Goal: Task Accomplishment & Management: Manage account settings

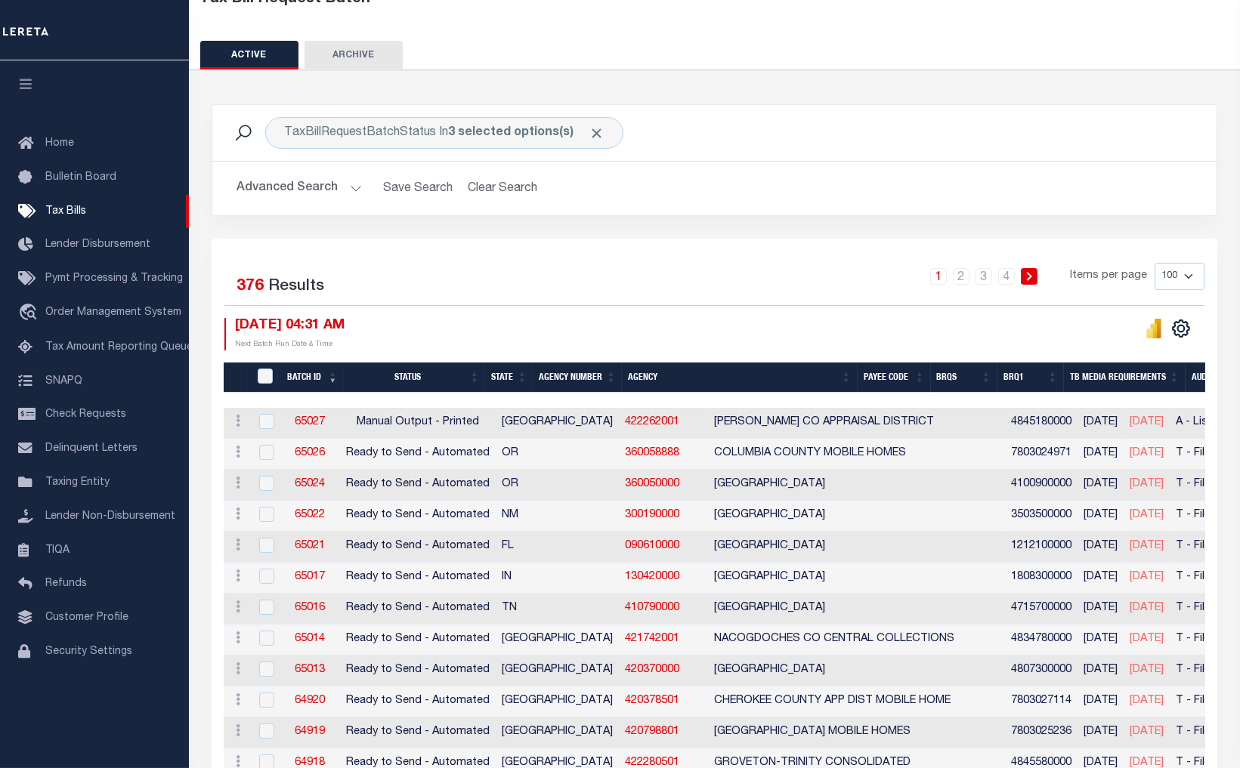
scroll to position [252, 0]
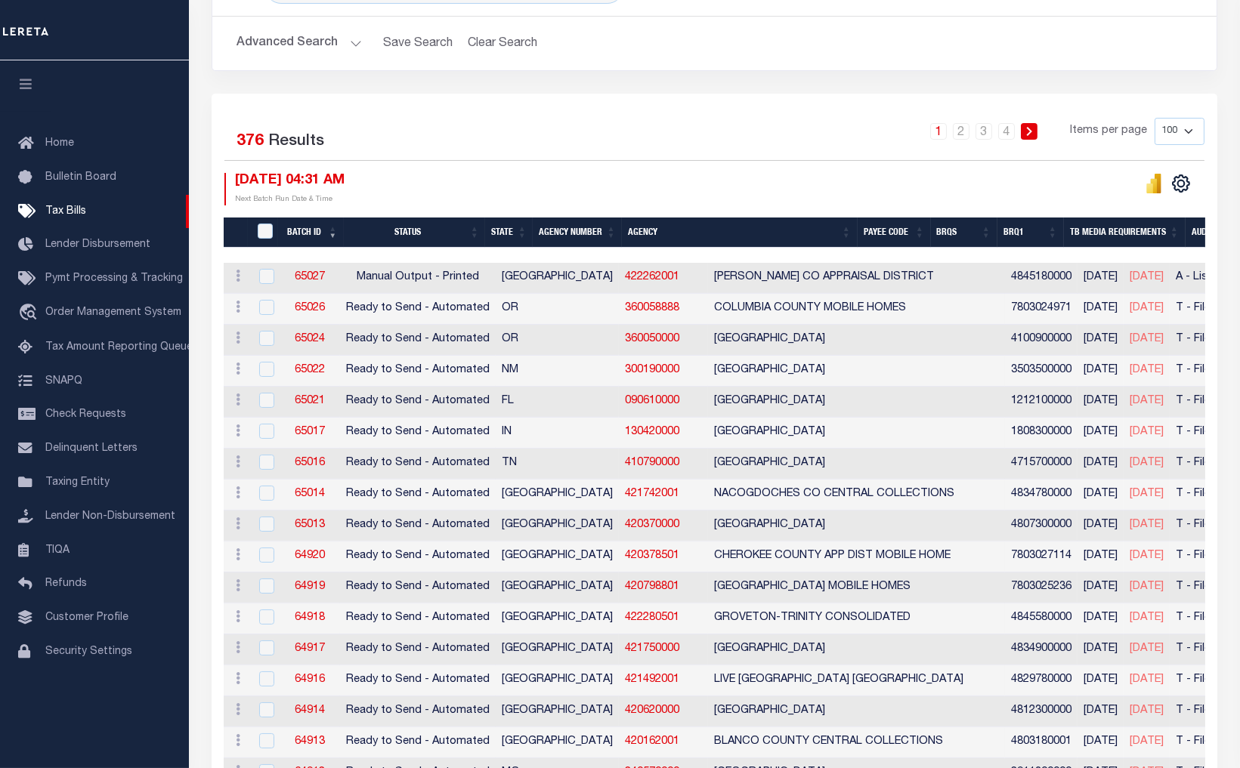
click at [575, 236] on th "Agency Number" at bounding box center [577, 233] width 89 height 31
select select
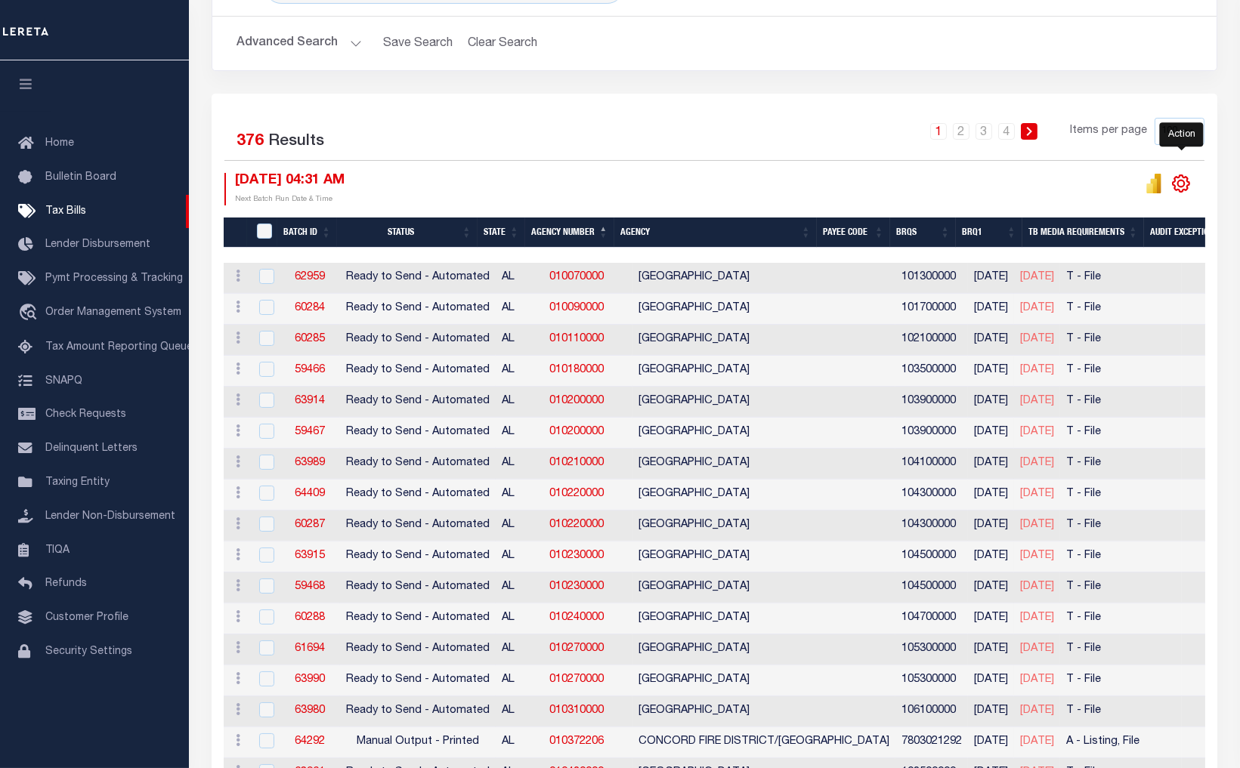
click at [1182, 184] on icon "" at bounding box center [1181, 184] width 20 height 20
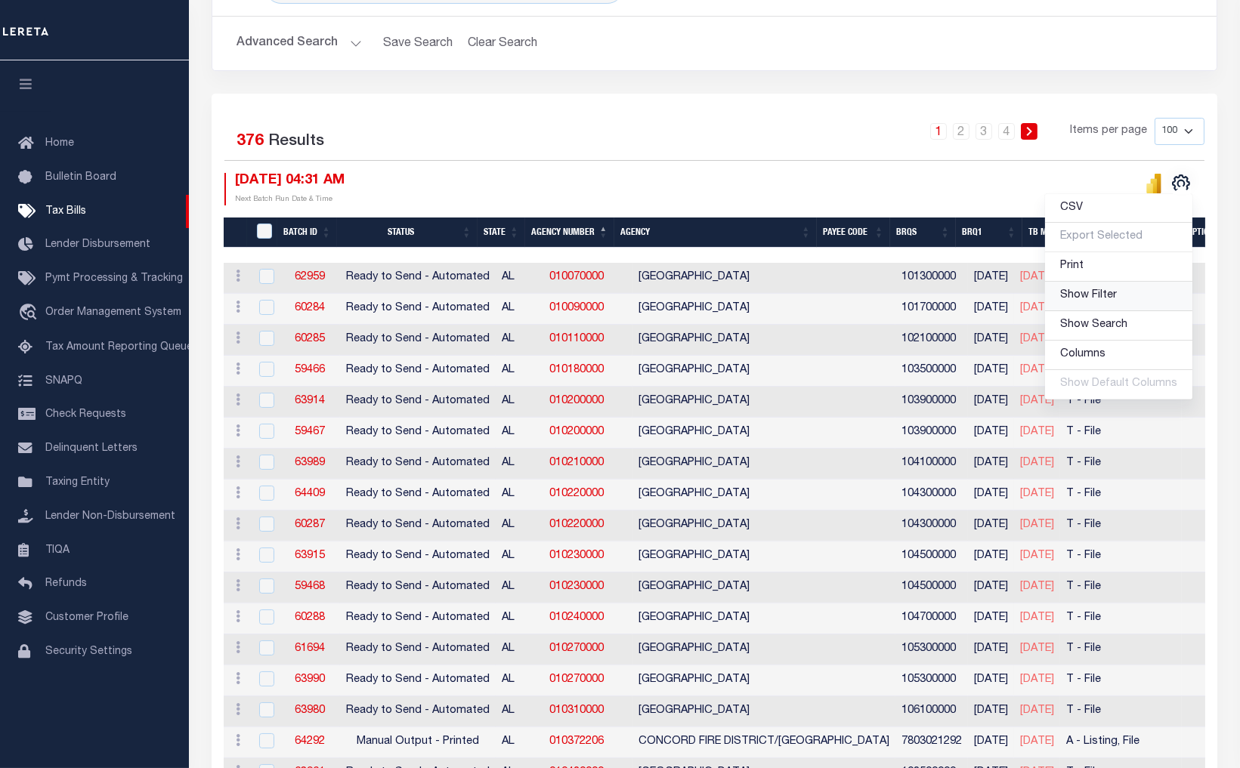
click at [1099, 298] on span "Show Filter" at bounding box center [1088, 295] width 57 height 11
select select
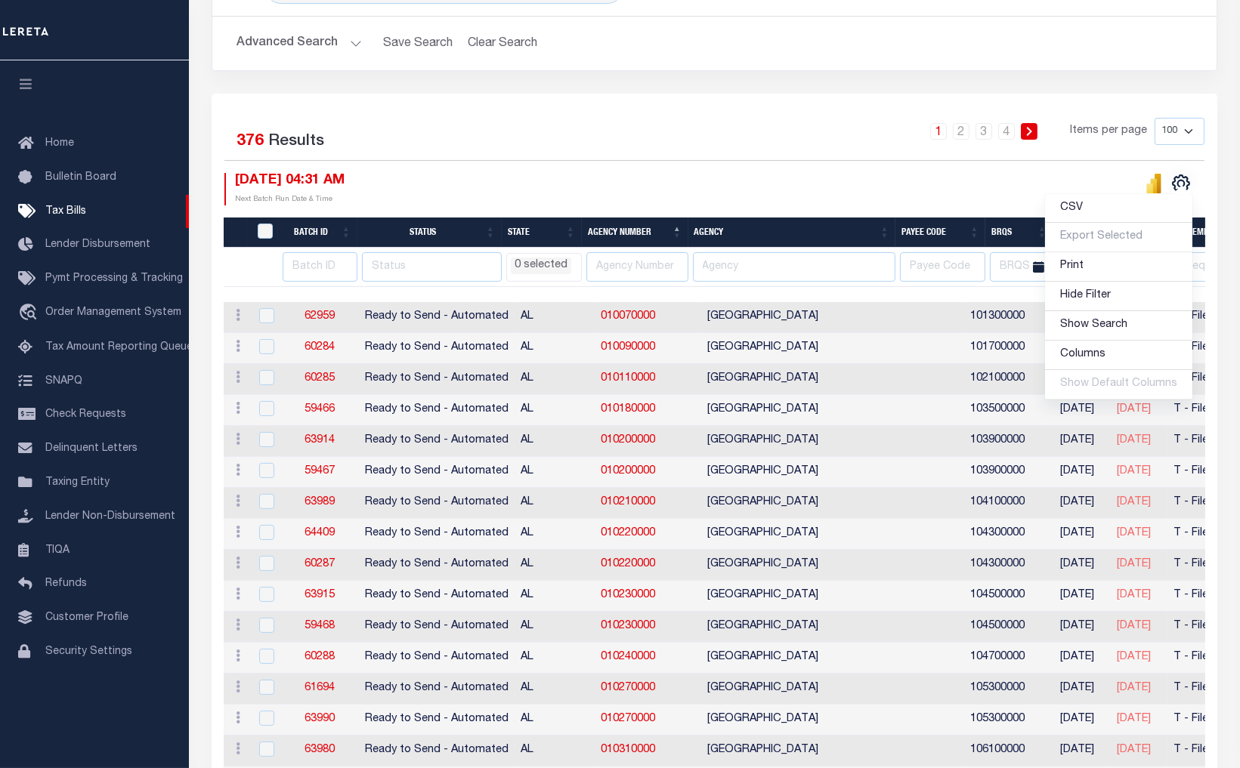
click at [581, 261] on ul "0 selected" at bounding box center [544, 264] width 74 height 20
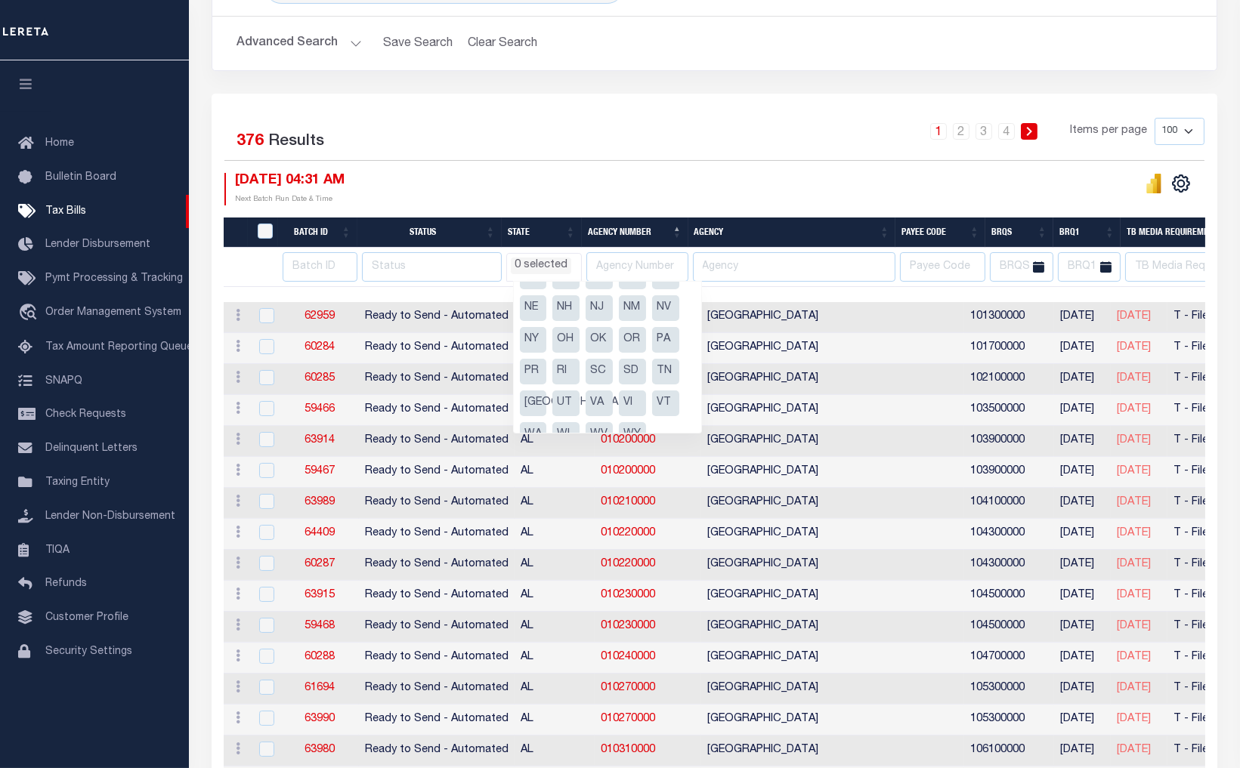
scroll to position [202, 0]
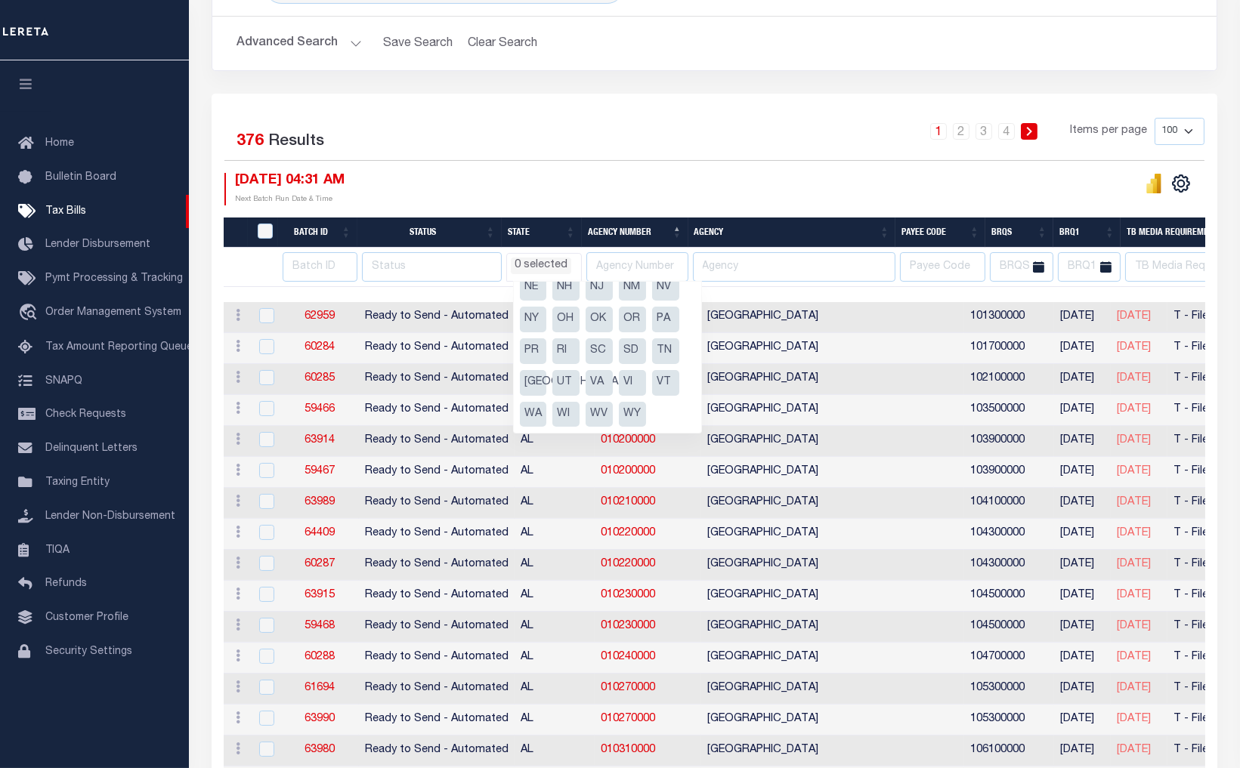
click at [631, 318] on li "OR" at bounding box center [632, 320] width 27 height 26
select select "OR"
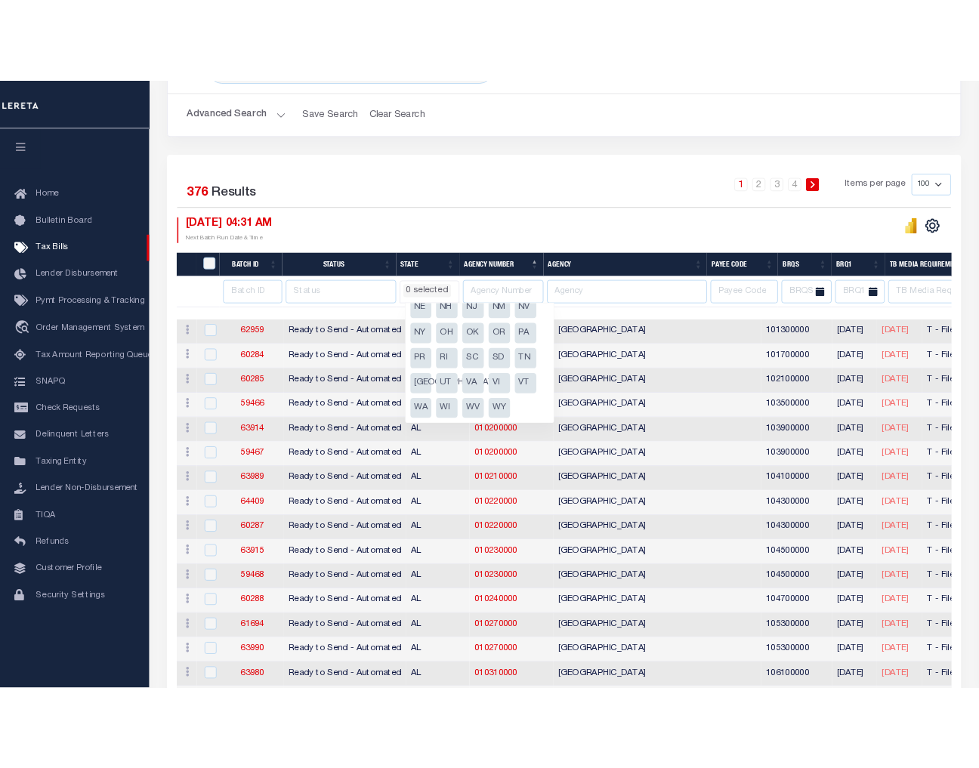
scroll to position [539, 0]
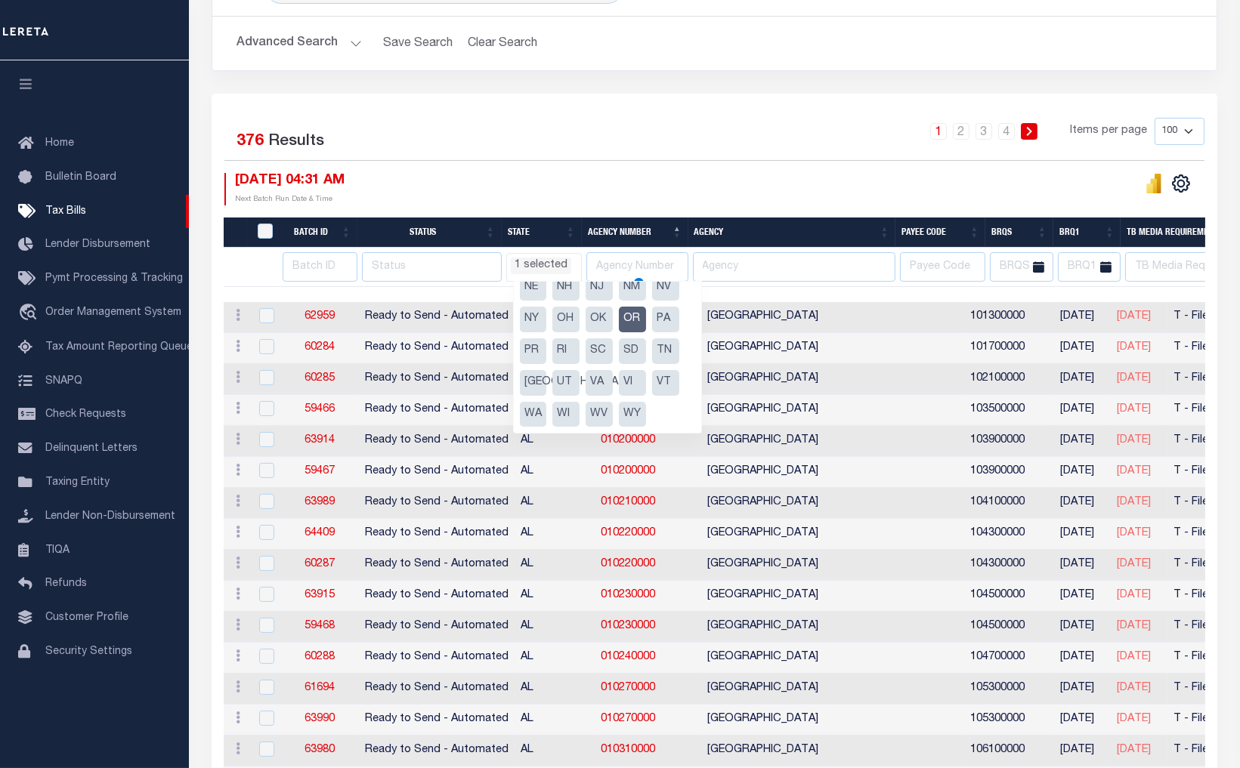
click at [601, 153] on div "1 2 3 4 Items per page 100 200 500 1000" at bounding box center [839, 137] width 729 height 39
select select "OR"
select select
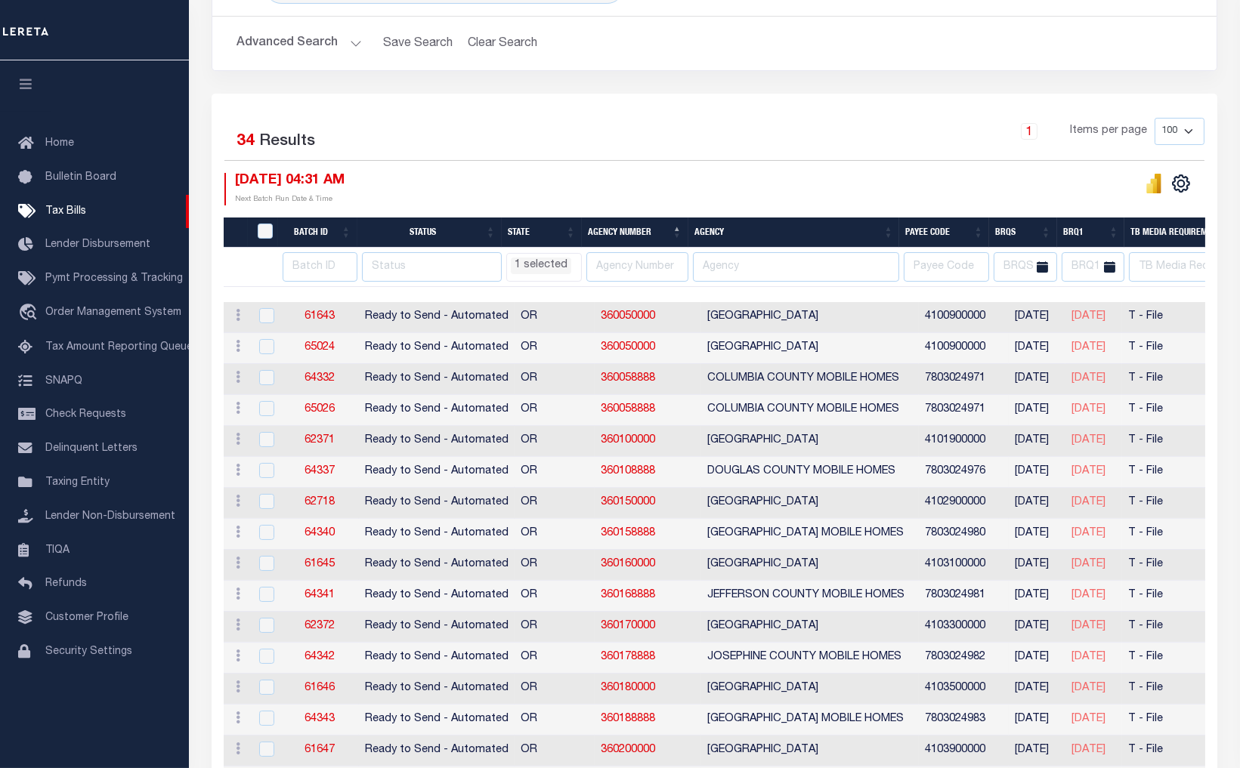
select select "OR"
select select
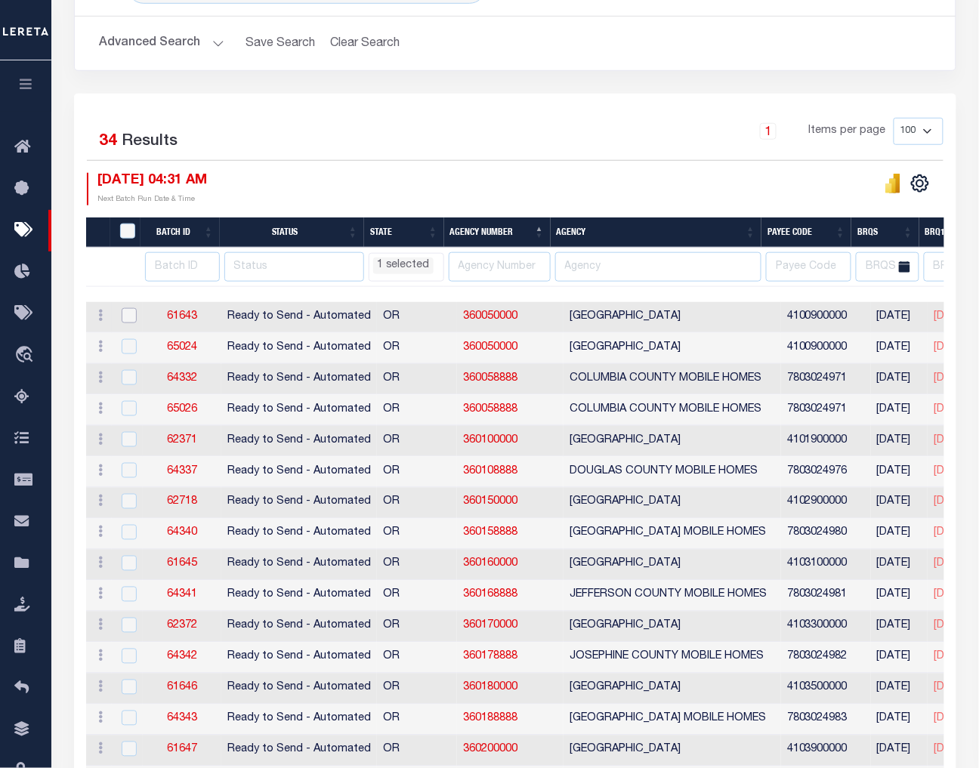
click at [127, 314] on input "checkbox" at bounding box center [129, 315] width 15 height 15
checkbox input "true"
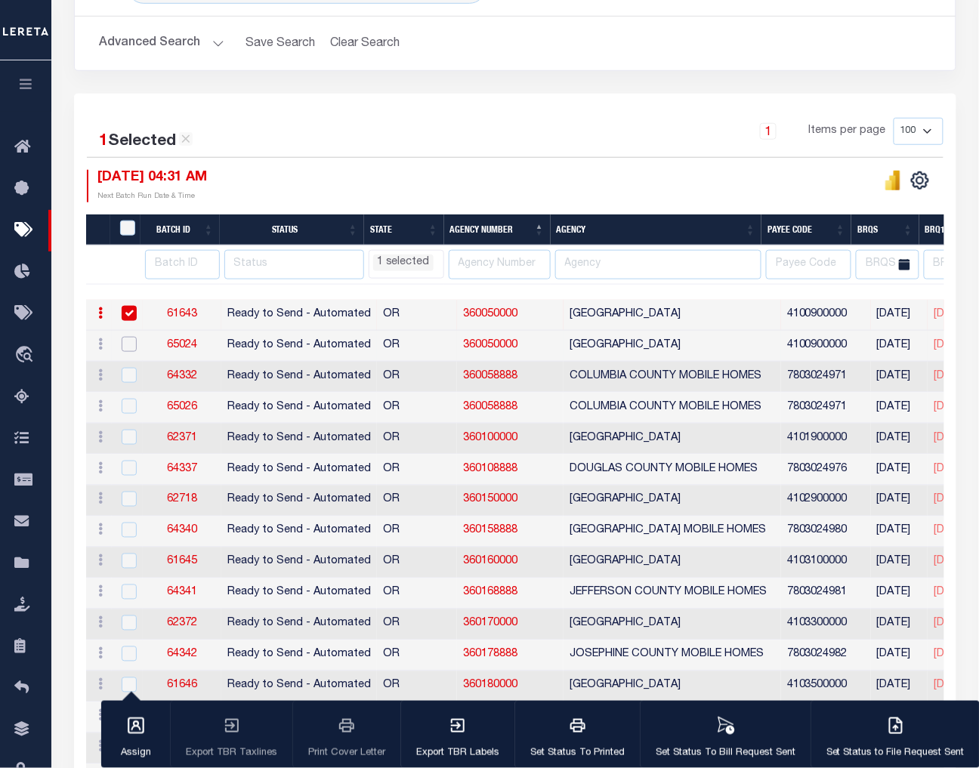
click at [125, 343] on input "checkbox" at bounding box center [129, 344] width 15 height 15
checkbox input "true"
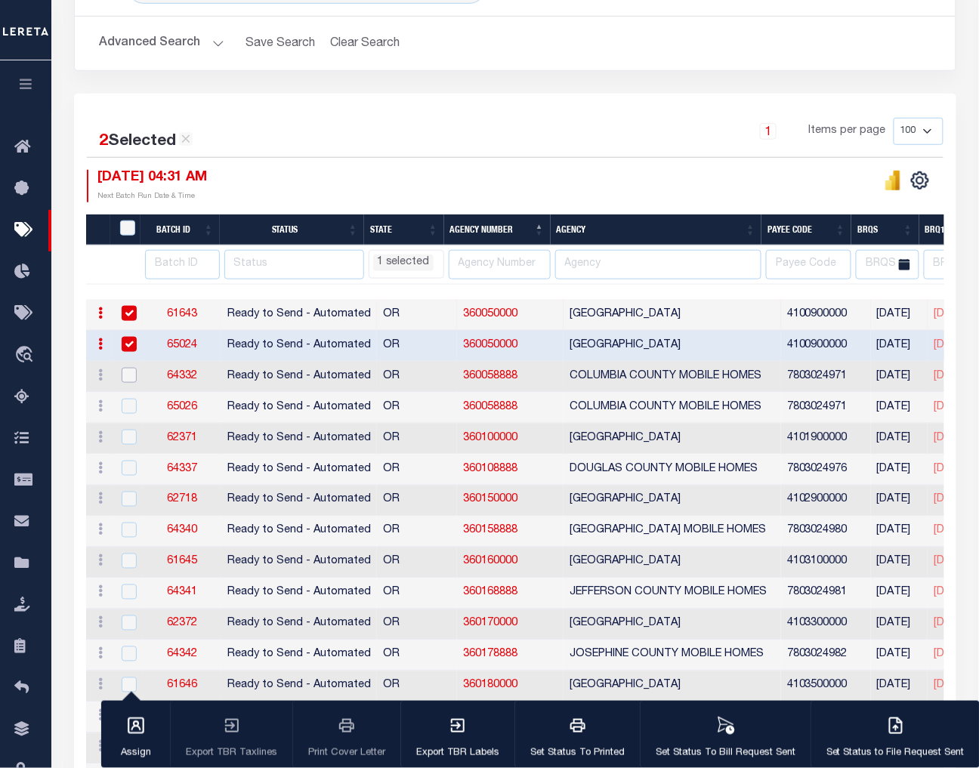
click at [126, 376] on input "checkbox" at bounding box center [129, 375] width 15 height 15
checkbox input "true"
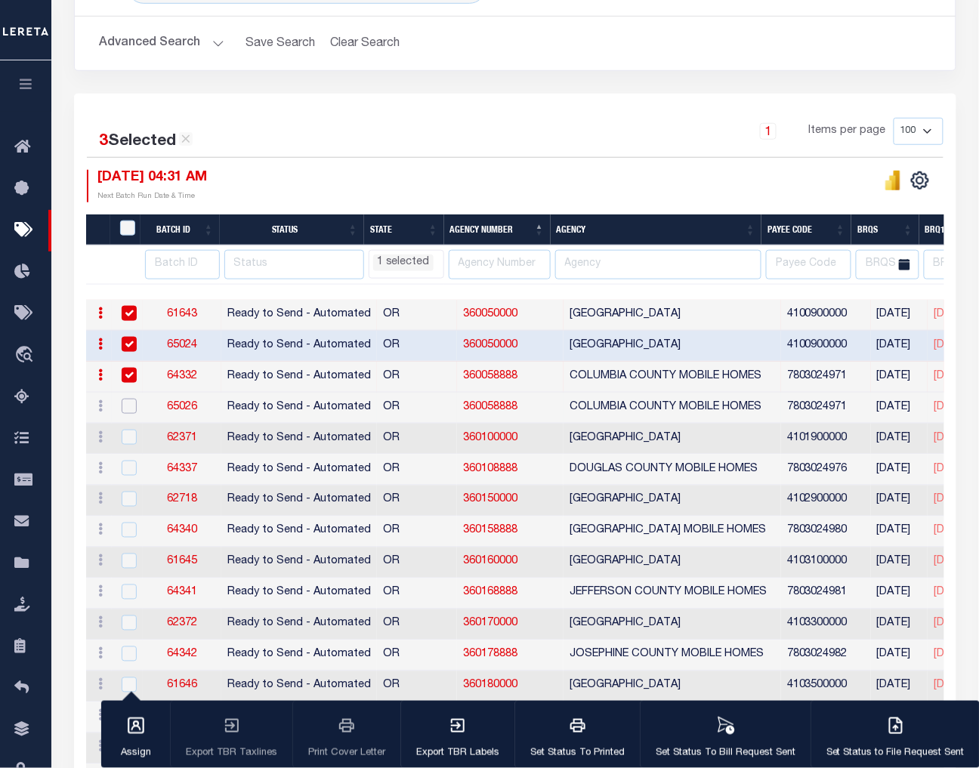
click at [127, 402] on input "checkbox" at bounding box center [129, 406] width 15 height 15
checkbox input "true"
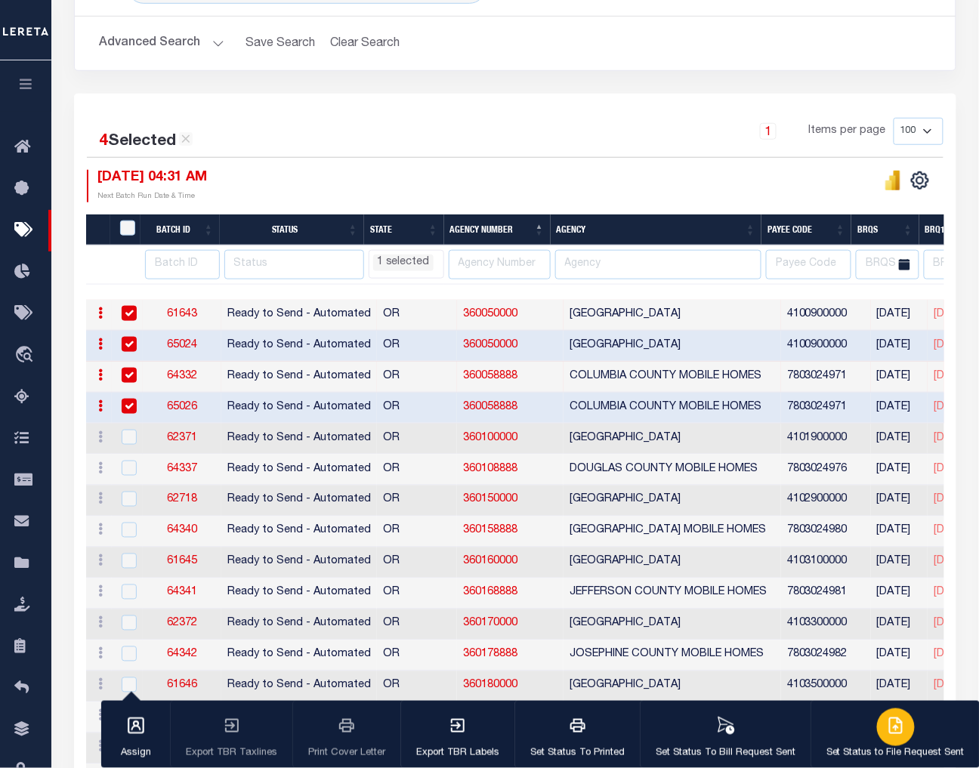
click at [896, 737] on div "button" at bounding box center [896, 728] width 38 height 38
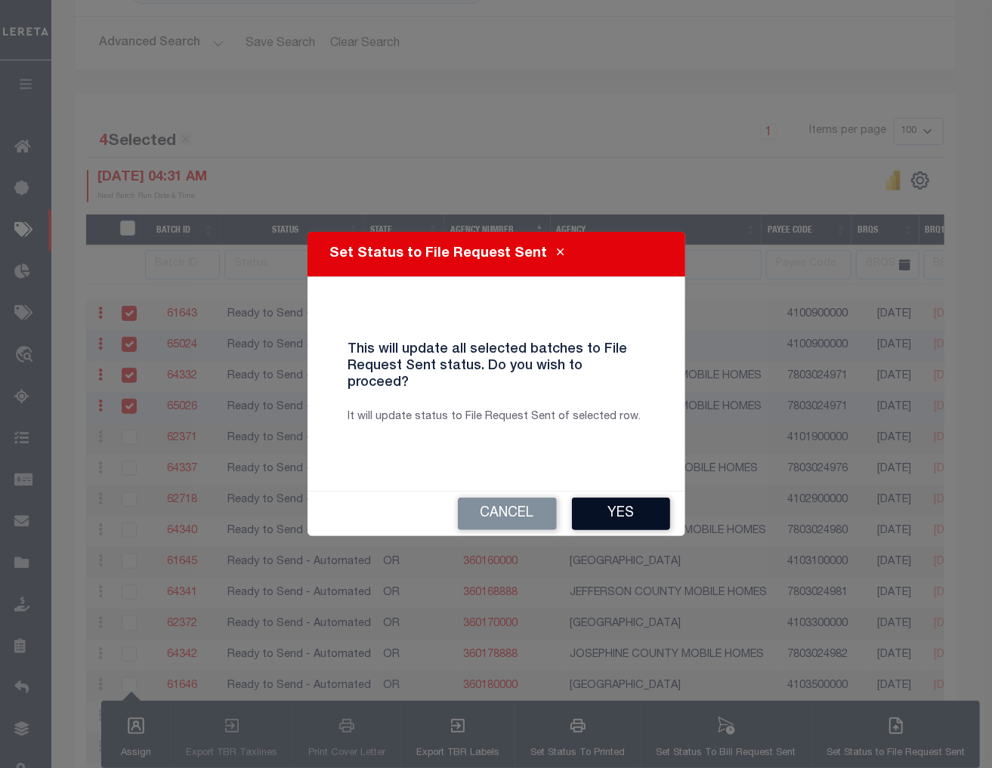
click at [584, 498] on button "Yes" at bounding box center [621, 514] width 98 height 32
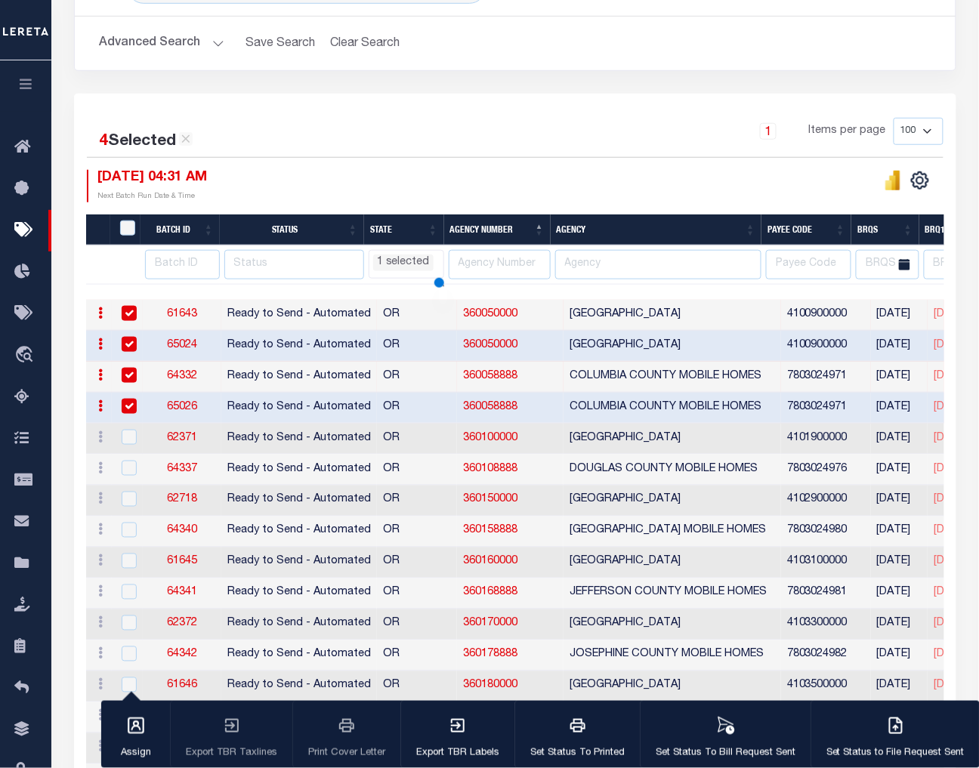
select select "OR"
select select
